Goal: Task Accomplishment & Management: Manage account settings

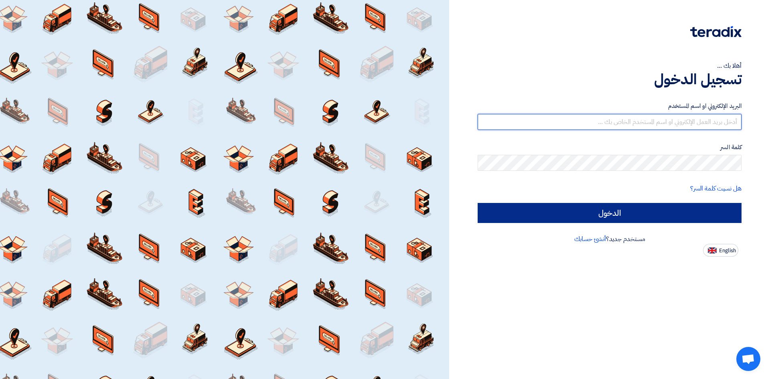
type input "malek.kuhlani@nabatat.com.sa"
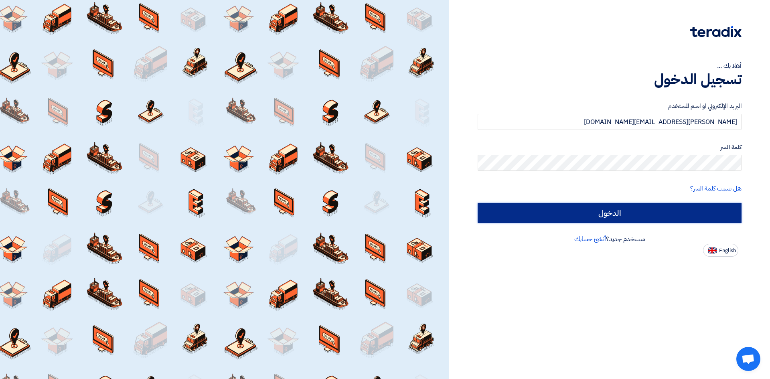
click at [561, 218] on input "الدخول" at bounding box center [610, 213] width 264 height 20
